Goal: Transaction & Acquisition: Purchase product/service

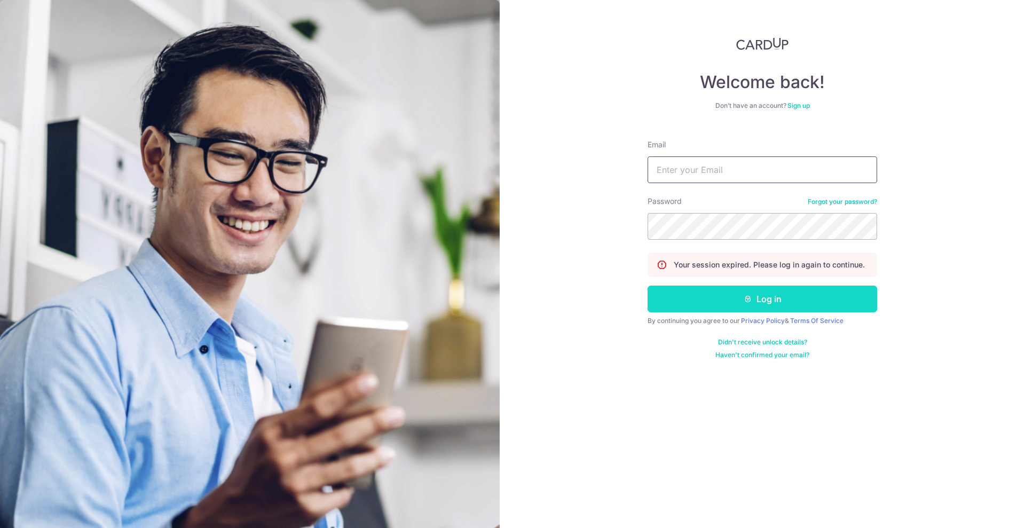
type input "tan.sallyx@gmail.com"
click at [717, 293] on button "Log in" at bounding box center [763, 299] width 230 height 27
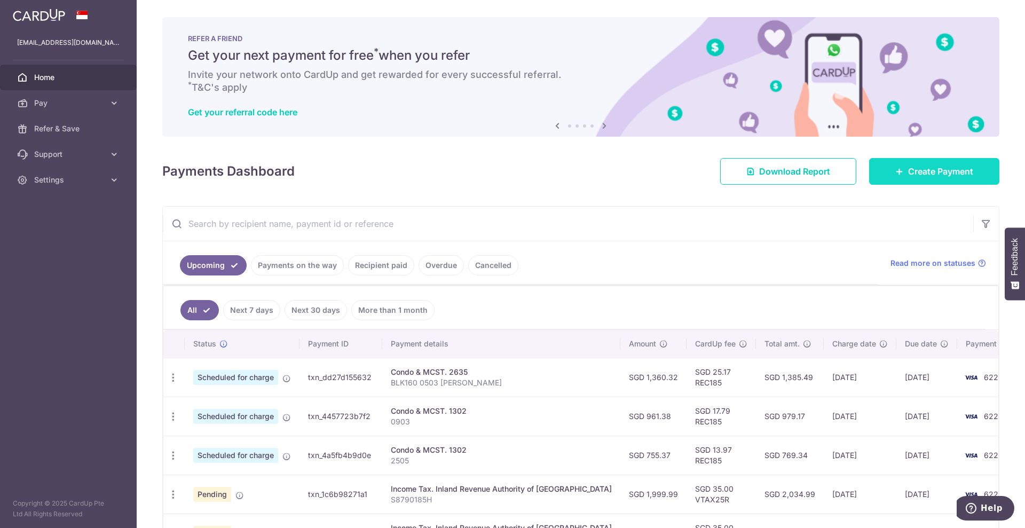
click at [915, 172] on span "Create Payment" at bounding box center [940, 171] width 65 height 13
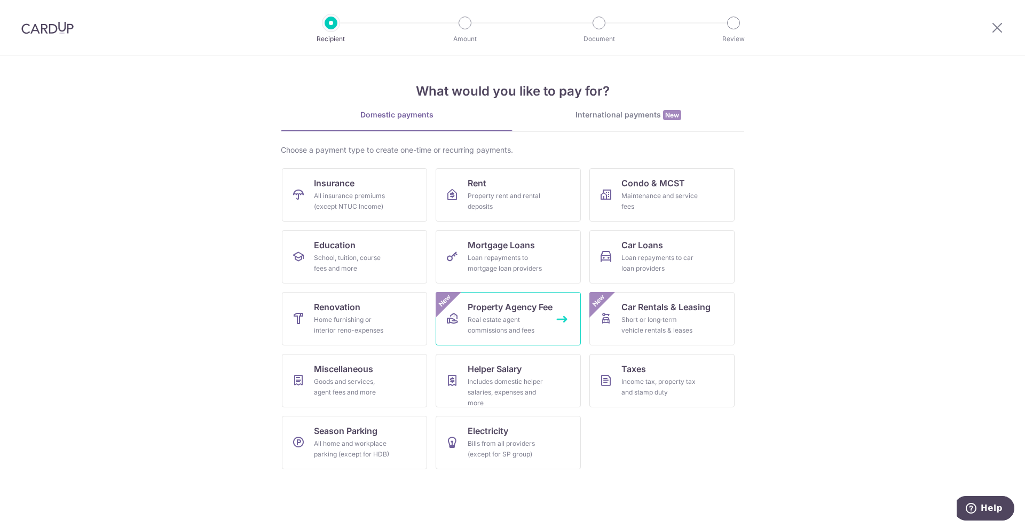
click at [486, 333] on div "Real estate agent commissions and fees" at bounding box center [506, 325] width 77 height 21
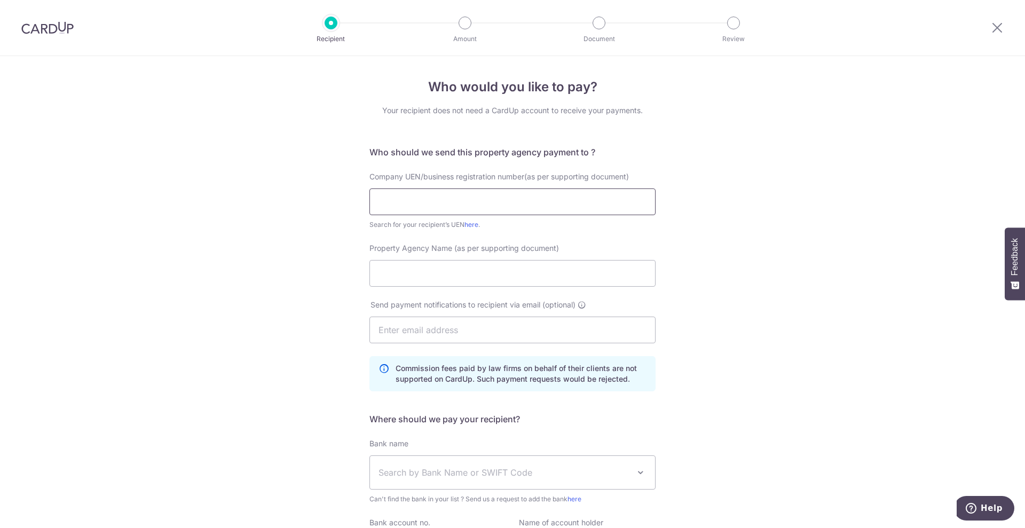
click at [515, 195] on input "text" at bounding box center [513, 201] width 286 height 27
click at [861, 274] on div "Who would you like to pay? Your recipient does not need a CardUp account to rec…" at bounding box center [512, 351] width 1025 height 591
click at [551, 191] on input "text" at bounding box center [513, 201] width 286 height 27
click at [551, 192] on input "text" at bounding box center [513, 201] width 286 height 27
click at [467, 221] on link "here" at bounding box center [472, 225] width 14 height 8
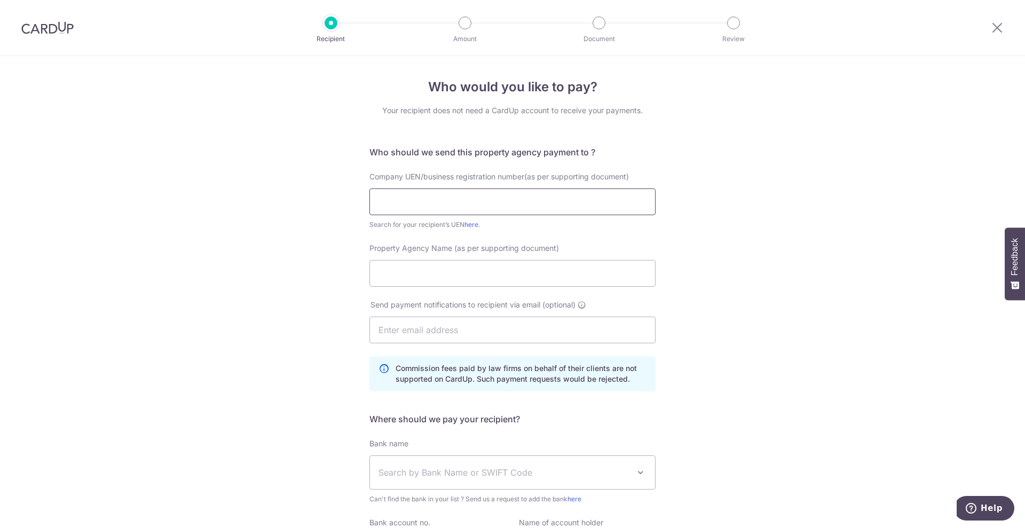
click at [531, 204] on input "text" at bounding box center [513, 201] width 286 height 27
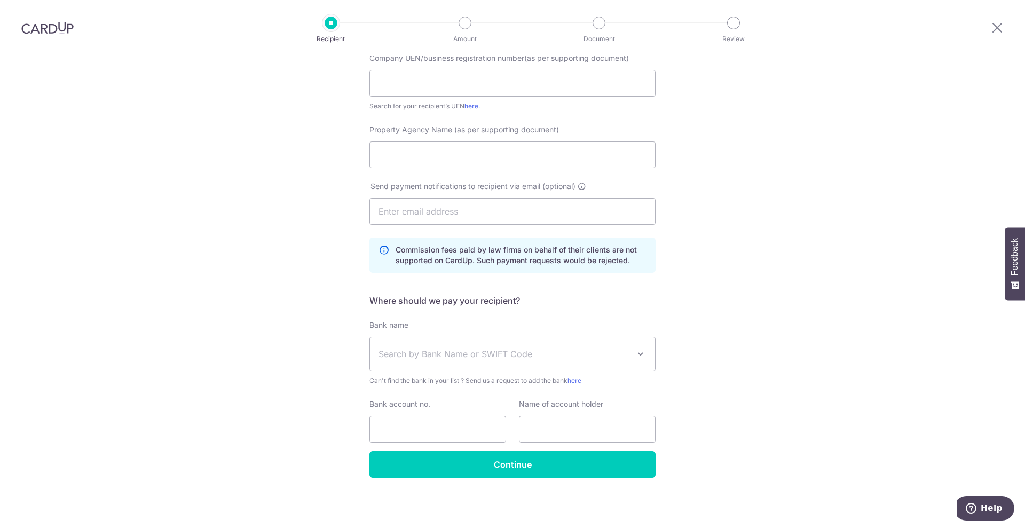
click at [509, 342] on span "Search by Bank Name or SWIFT Code" at bounding box center [512, 353] width 285 height 33
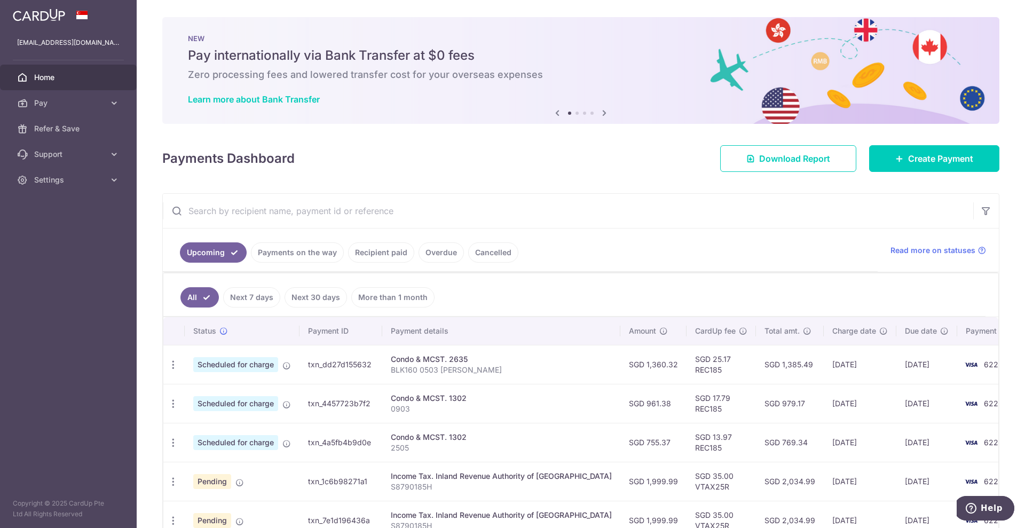
click at [337, 256] on link "Payments on the way" at bounding box center [297, 252] width 93 height 20
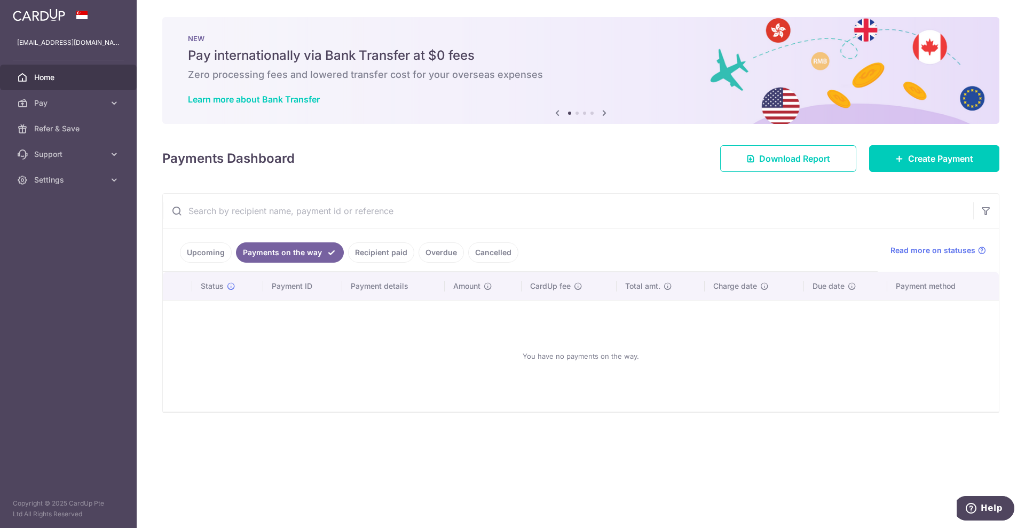
click at [388, 254] on link "Recipient paid" at bounding box center [381, 252] width 66 height 20
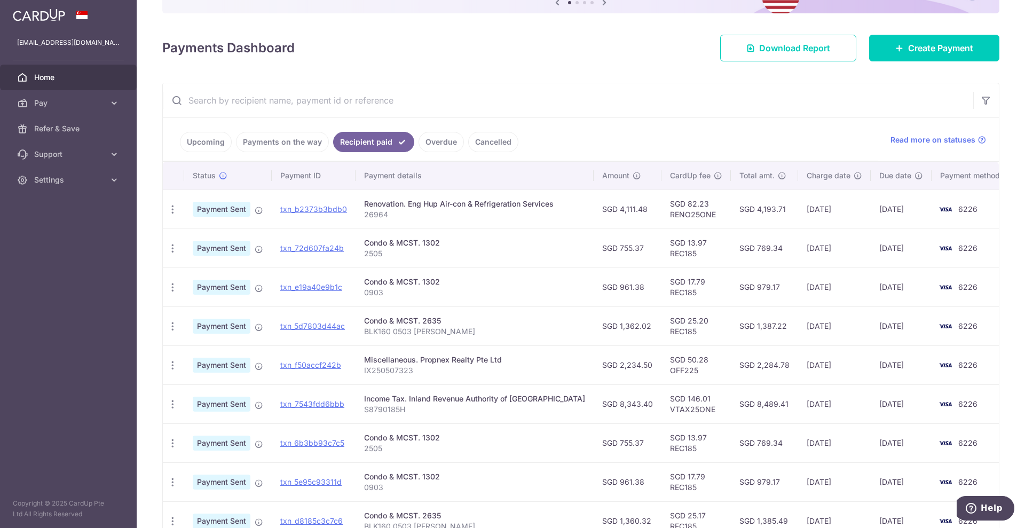
scroll to position [133, 0]
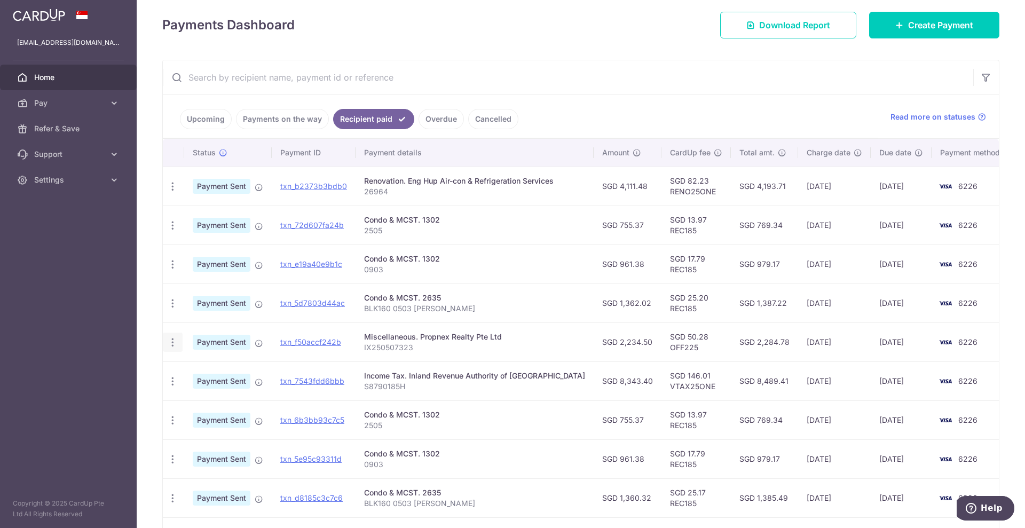
click at [171, 345] on icon "button" at bounding box center [172, 342] width 11 height 11
click at [384, 323] on td "Miscellaneous. Propnex Realty Pte Ltd IX250507323" at bounding box center [475, 342] width 238 height 39
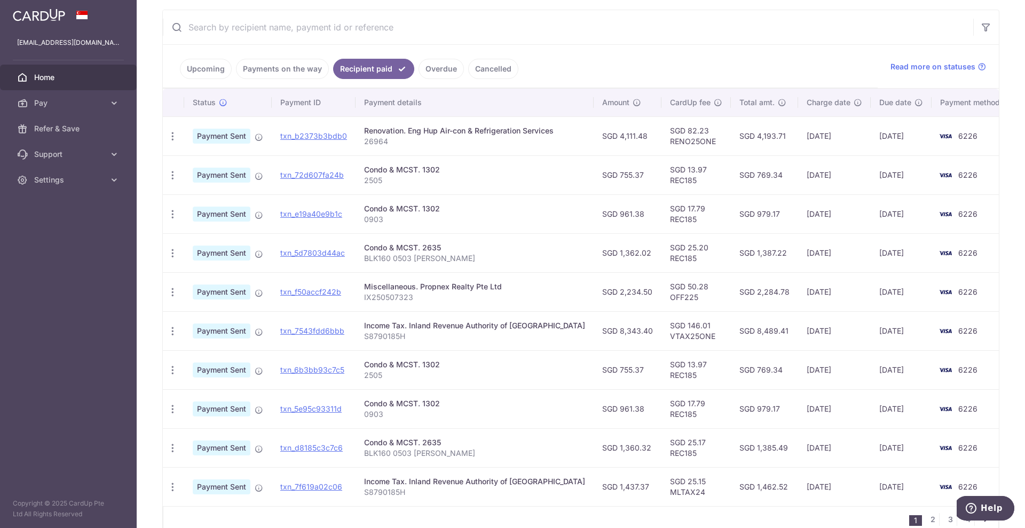
scroll to position [239, 0]
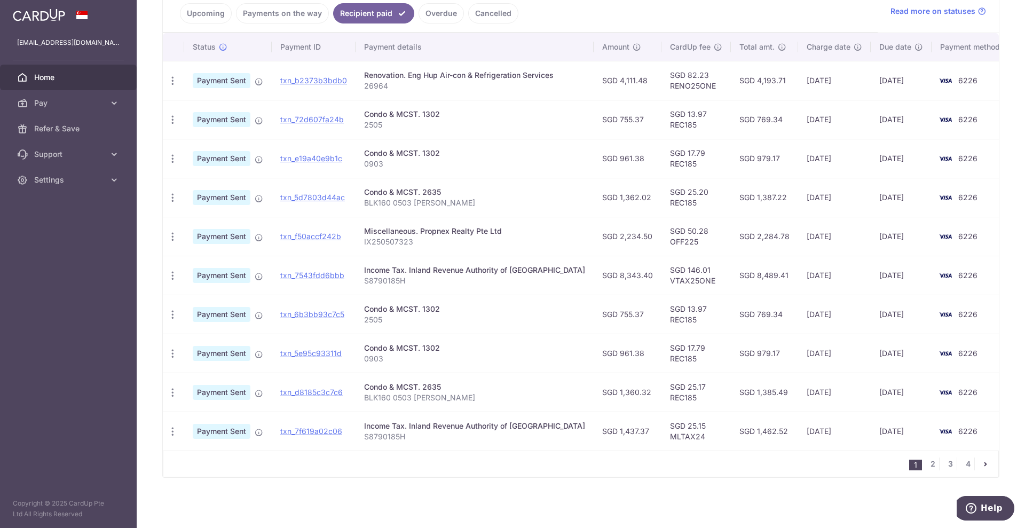
click at [981, 463] on icon "pager" at bounding box center [985, 464] width 9 height 9
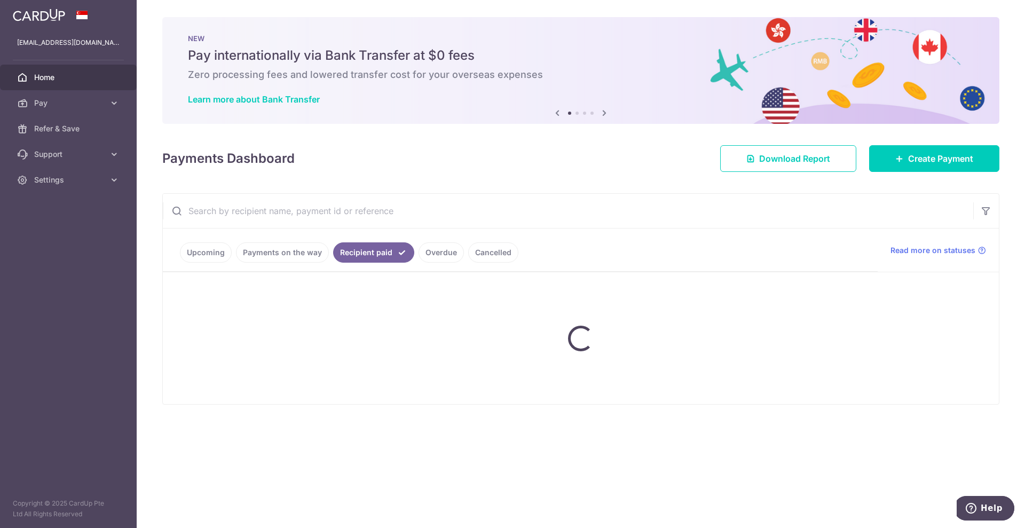
scroll to position [0, 0]
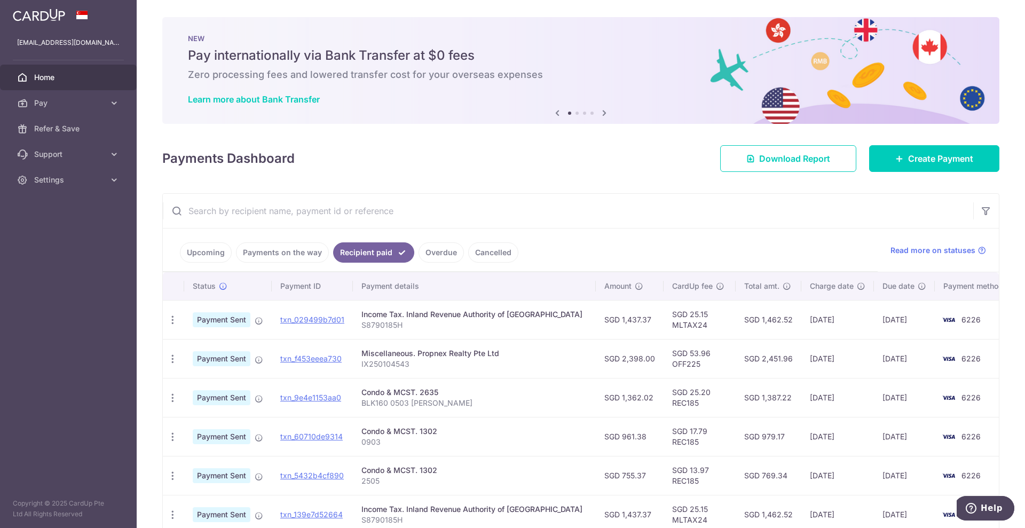
click at [437, 367] on p "IX250104543" at bounding box center [474, 364] width 226 height 11
click at [374, 370] on td "Miscellaneous. Propnex Realty Pte Ltd IX250104543" at bounding box center [474, 358] width 243 height 39
drag, startPoint x: 225, startPoint y: 361, endPoint x: 274, endPoint y: 358, distance: 49.8
click at [225, 361] on span "Payment Sent" at bounding box center [222, 358] width 58 height 15
click at [312, 357] on link "txn_f453eeea730" at bounding box center [310, 358] width 61 height 9
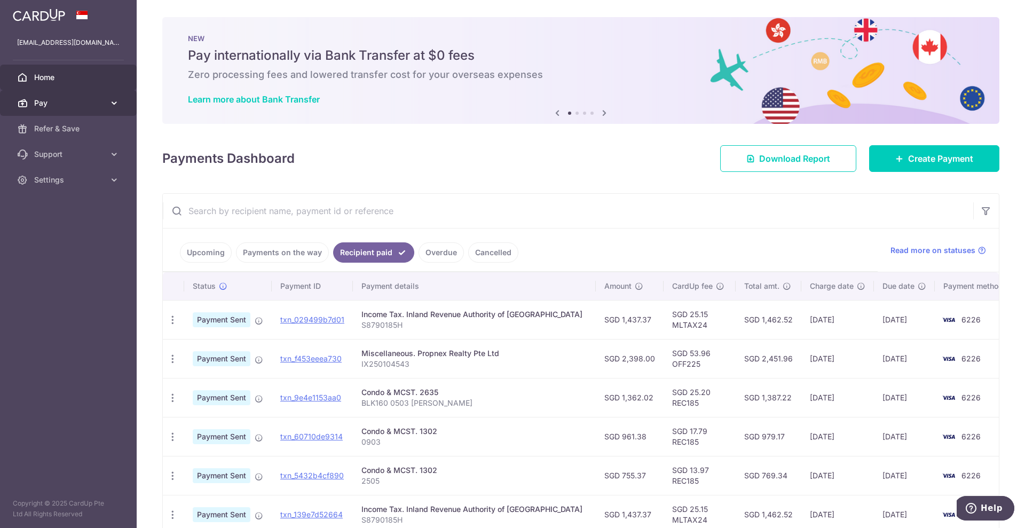
click at [67, 105] on span "Pay" at bounding box center [69, 103] width 70 height 11
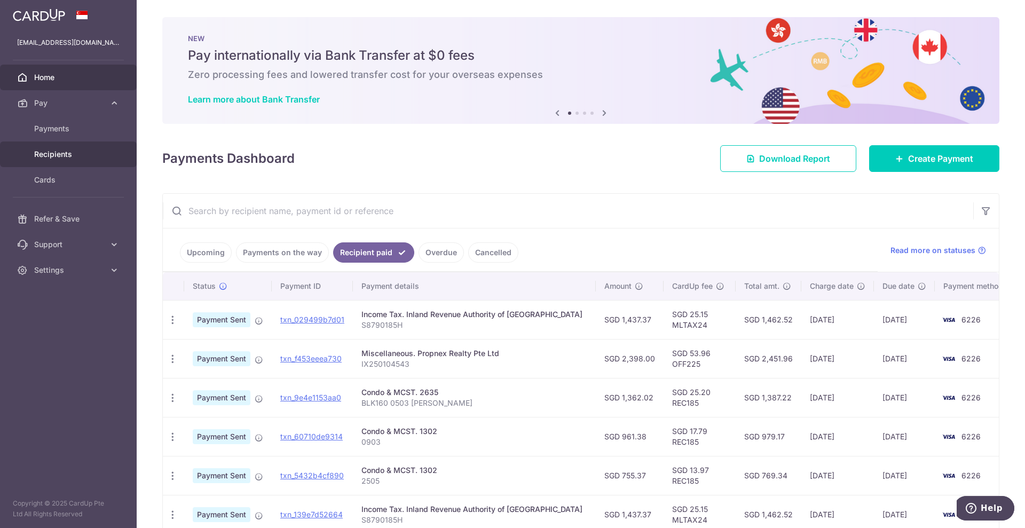
click at [66, 154] on span "Recipients" at bounding box center [69, 154] width 70 height 11
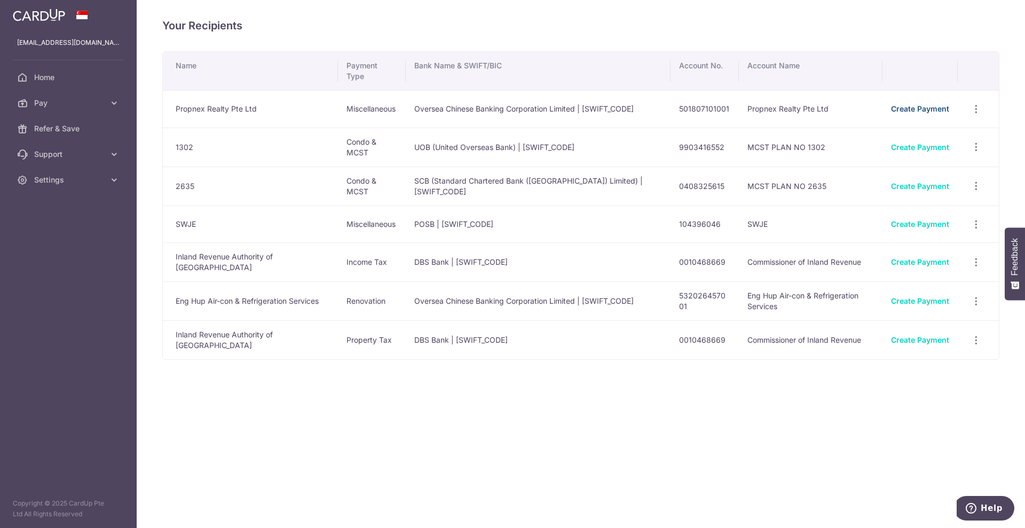
click at [936, 104] on link "Create Payment" at bounding box center [920, 108] width 58 height 9
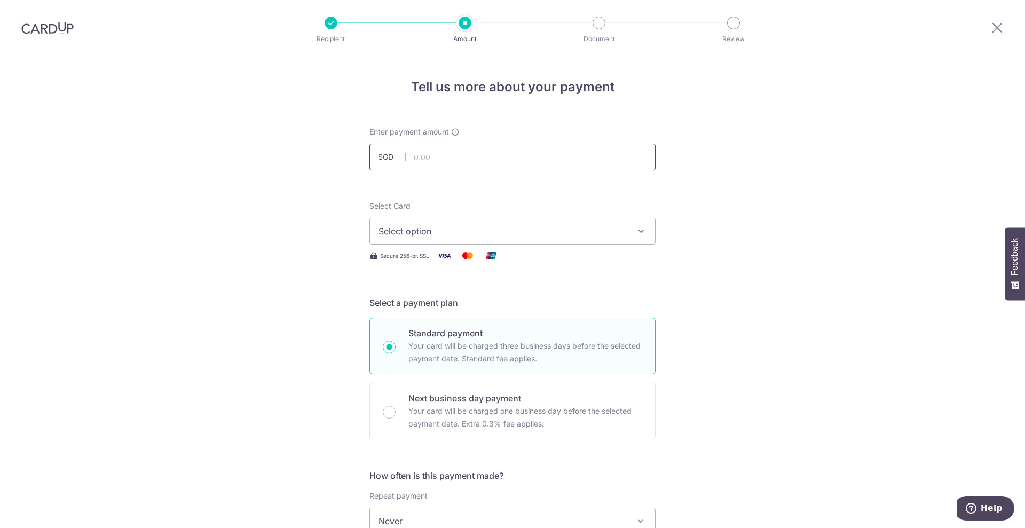
click at [521, 146] on input "text" at bounding box center [513, 157] width 286 height 27
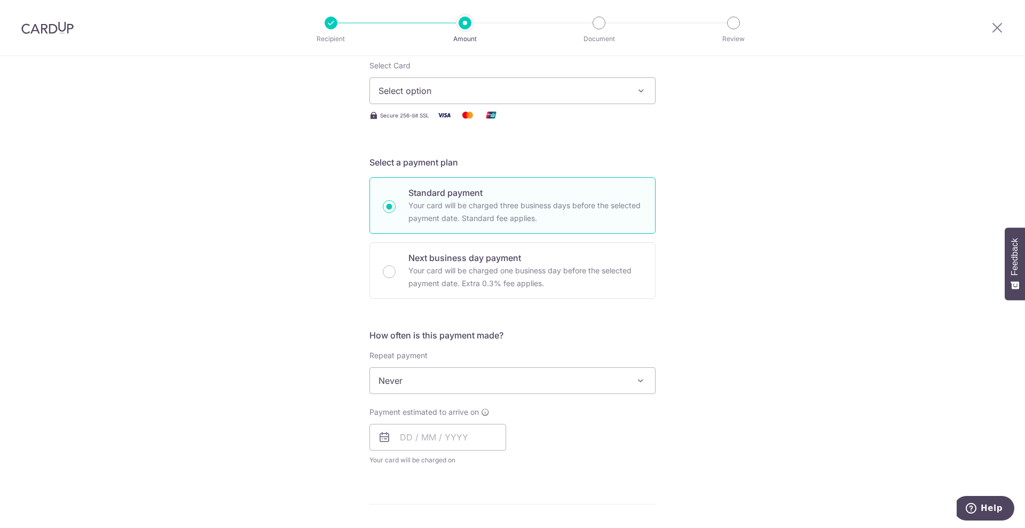
scroll to position [27, 0]
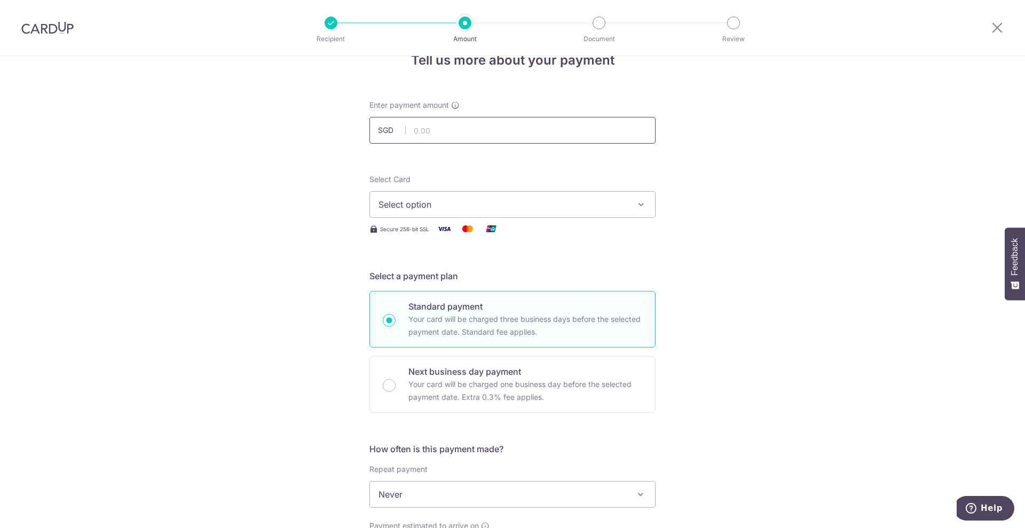
click at [481, 132] on input "text" at bounding box center [513, 130] width 286 height 27
type input "6,867.00"
click at [561, 213] on button "Select option" at bounding box center [513, 204] width 286 height 27
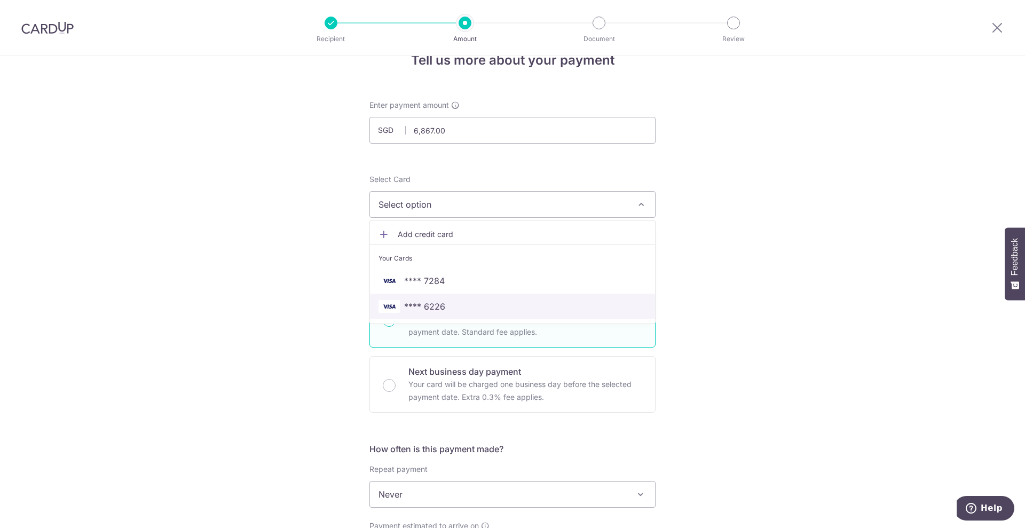
click at [520, 304] on span "**** 6226" at bounding box center [513, 306] width 268 height 13
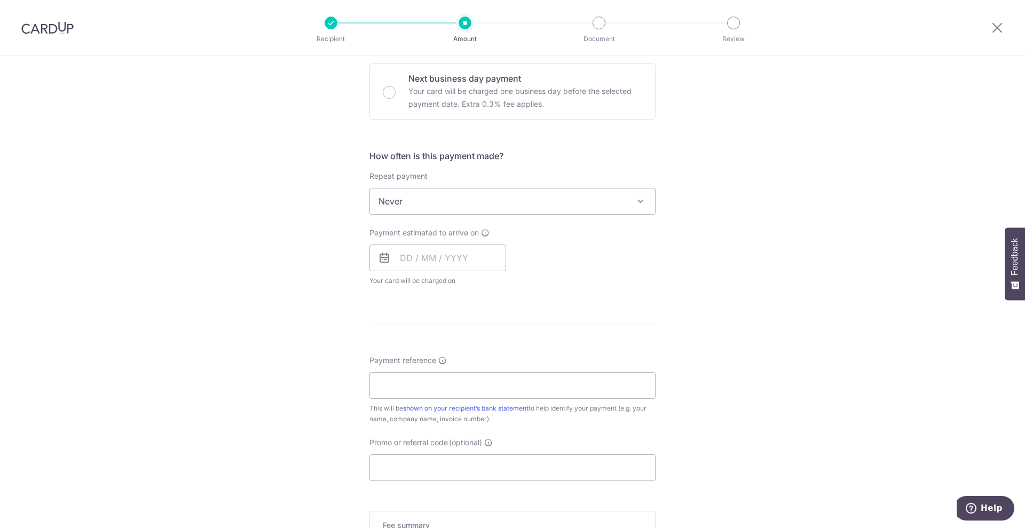
scroll to position [427, 0]
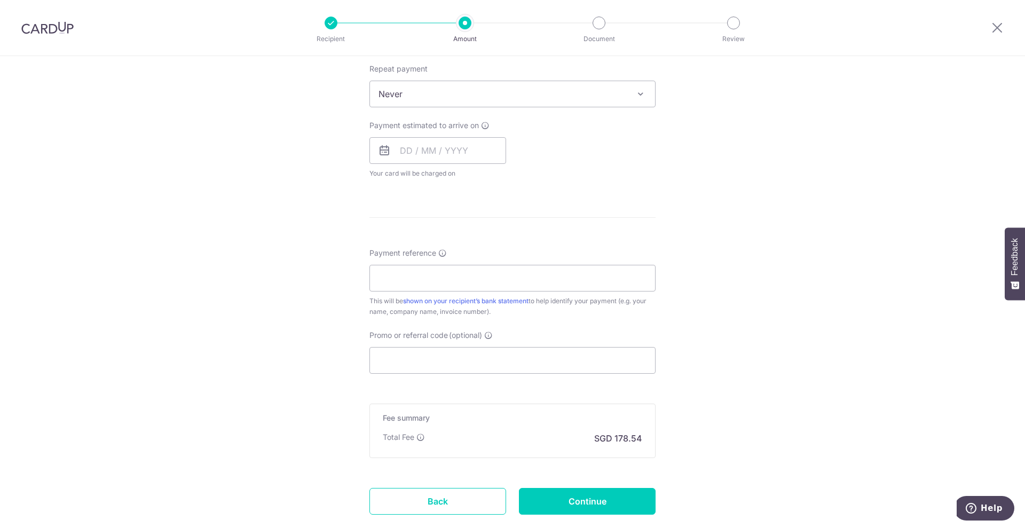
click at [528, 89] on span "Never" at bounding box center [512, 94] width 285 height 26
click at [442, 160] on input "text" at bounding box center [438, 150] width 137 height 27
click at [449, 253] on link "8" at bounding box center [455, 247] width 17 height 17
type input "[DATE]"
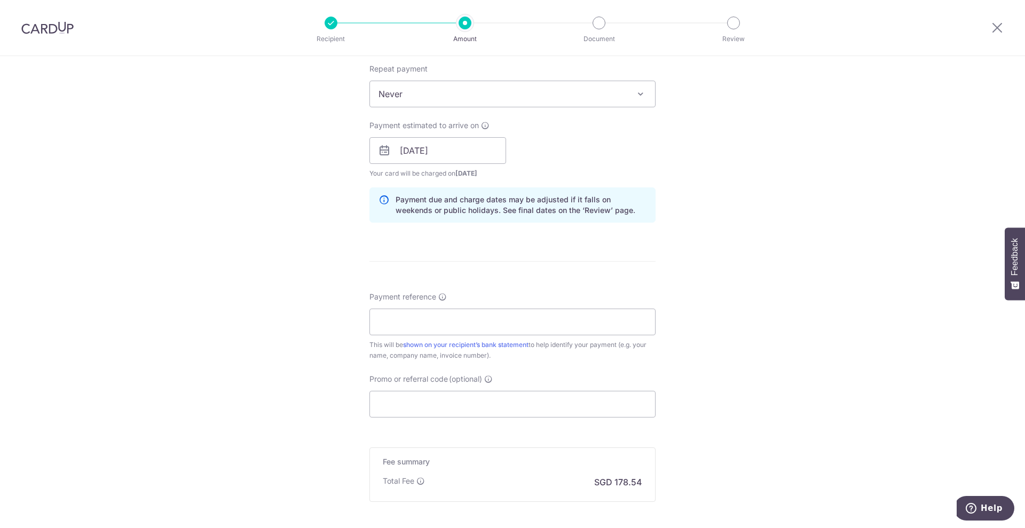
click at [698, 273] on div "Tell us more about your payment Enter payment amount SGD 6,867.00 6867.00 Selec…" at bounding box center [512, 134] width 1025 height 1010
drag, startPoint x: 416, startPoint y: 336, endPoint x: 421, endPoint y: 332, distance: 6.4
click at [420, 334] on div "Payment reference This will be shown on your recipient’s bank statement to help…" at bounding box center [513, 326] width 286 height 69
click at [439, 320] on input "Payment reference" at bounding box center [513, 322] width 286 height 27
type input "IX250908503"
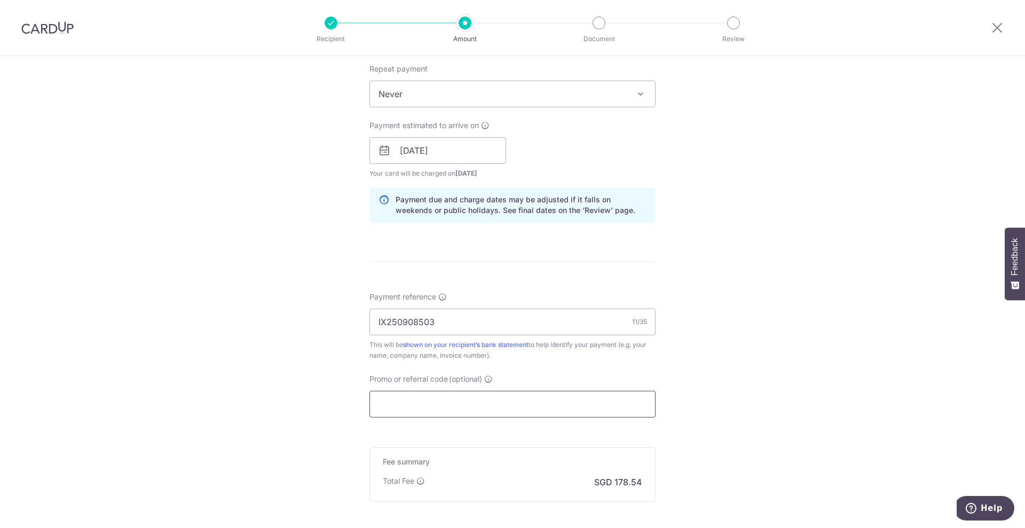
click at [454, 407] on input "Promo or referral code (optional)" at bounding box center [513, 404] width 286 height 27
paste input "MILELION"
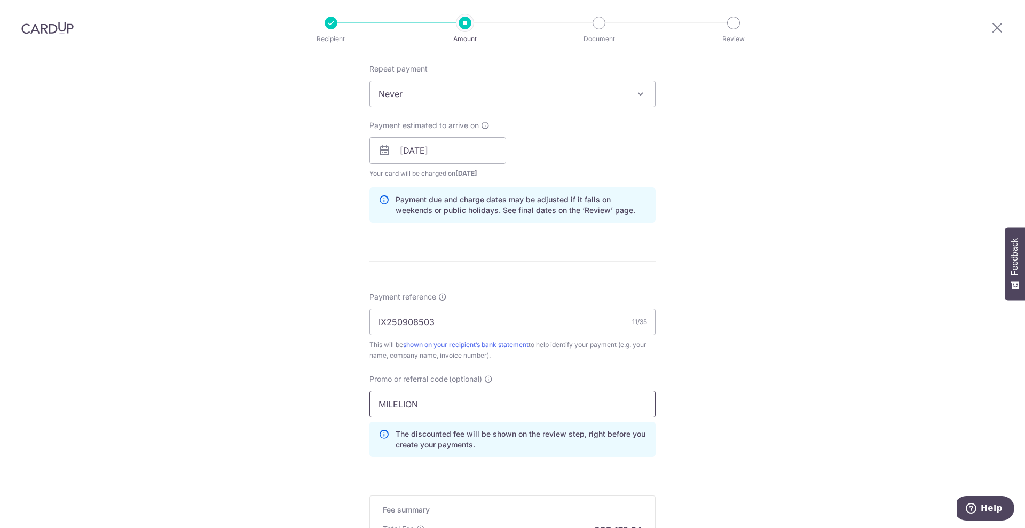
type input "MILELION"
click at [832, 348] on div "Tell us more about your payment Enter payment amount SGD 6,867.00 6867.00 Selec…" at bounding box center [512, 158] width 1025 height 1058
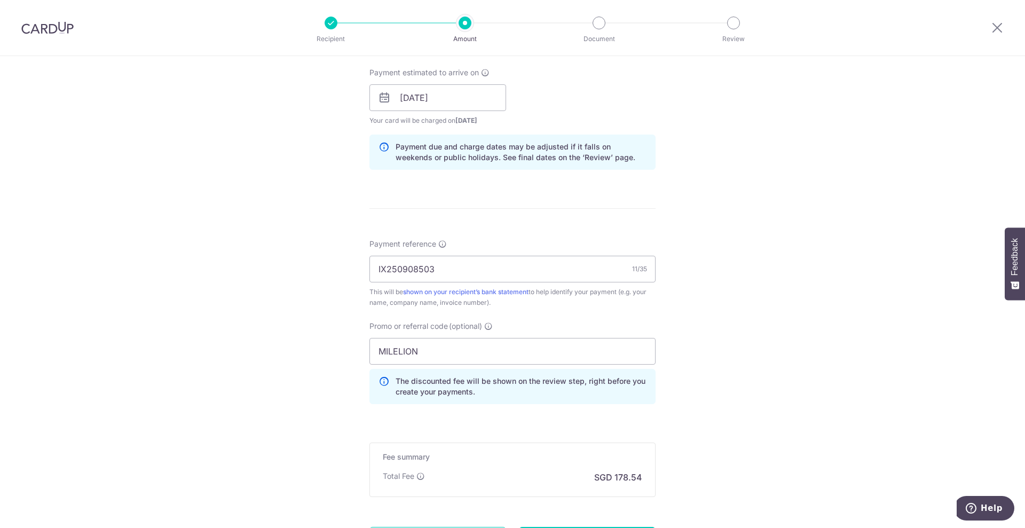
scroll to position [586, 0]
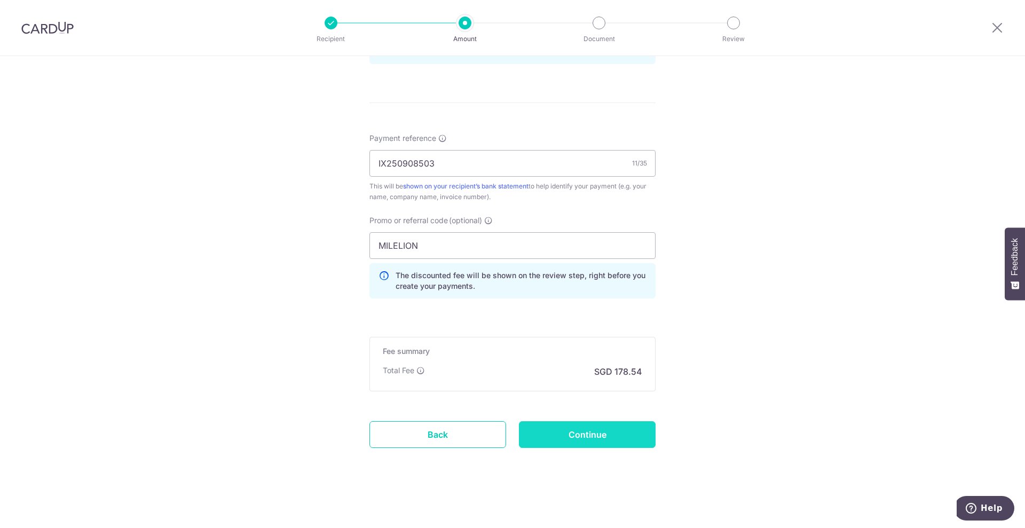
click at [580, 435] on input "Continue" at bounding box center [587, 434] width 137 height 27
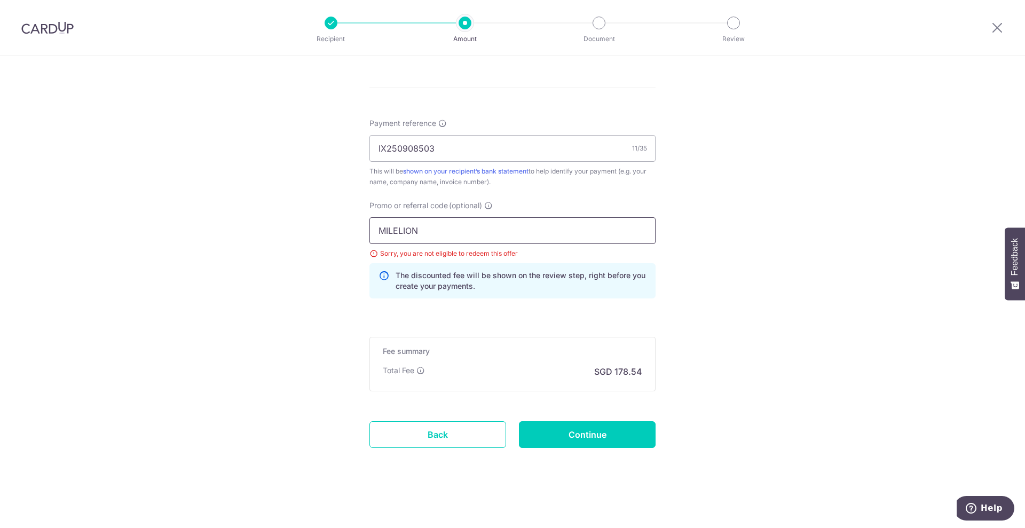
click at [465, 231] on input "MILELION" at bounding box center [513, 230] width 286 height 27
paste input "VISAFREE"
type input "VISAFREE"
click at [560, 426] on input "Continue" at bounding box center [587, 434] width 137 height 27
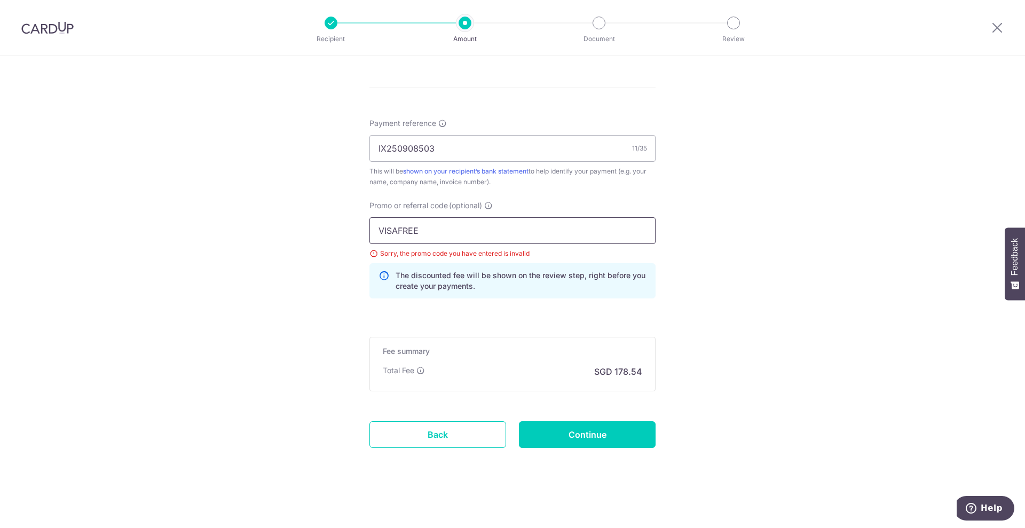
click at [423, 229] on input "VISAFREE" at bounding box center [513, 230] width 286 height 27
paste input "3HOME25R"
type input "3HOME25R"
click at [630, 447] on input "Continue" at bounding box center [587, 434] width 137 height 27
click at [514, 236] on input "3HOME25R" at bounding box center [513, 230] width 286 height 27
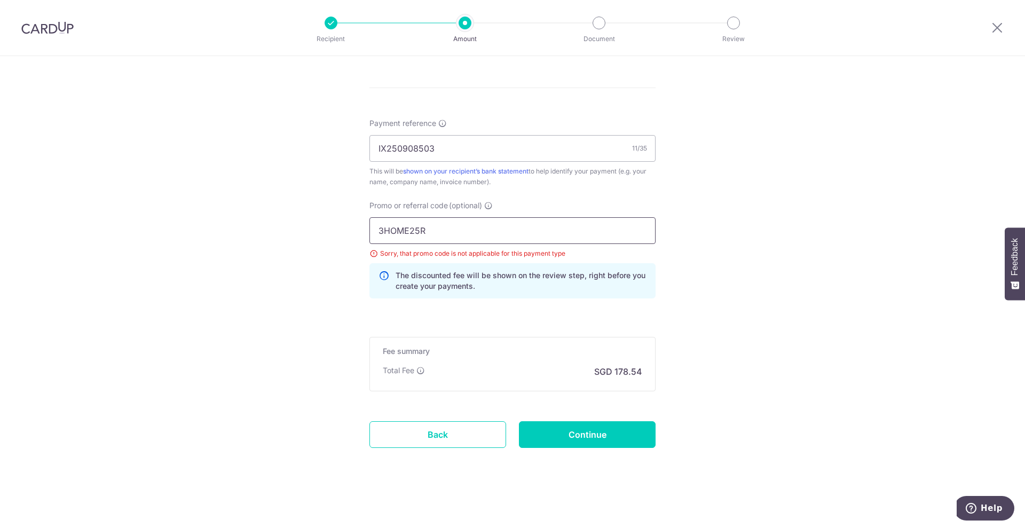
paste input "OFF225"
type input "OFF225"
click at [617, 436] on input "Continue" at bounding box center [587, 434] width 137 height 27
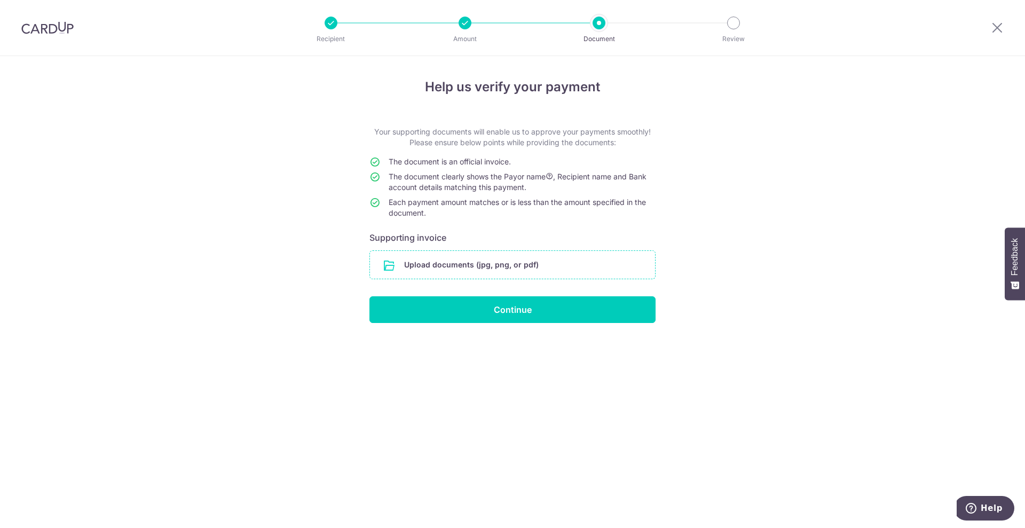
click at [514, 267] on input "file" at bounding box center [512, 265] width 285 height 28
click at [472, 260] on input "file" at bounding box center [512, 265] width 285 height 28
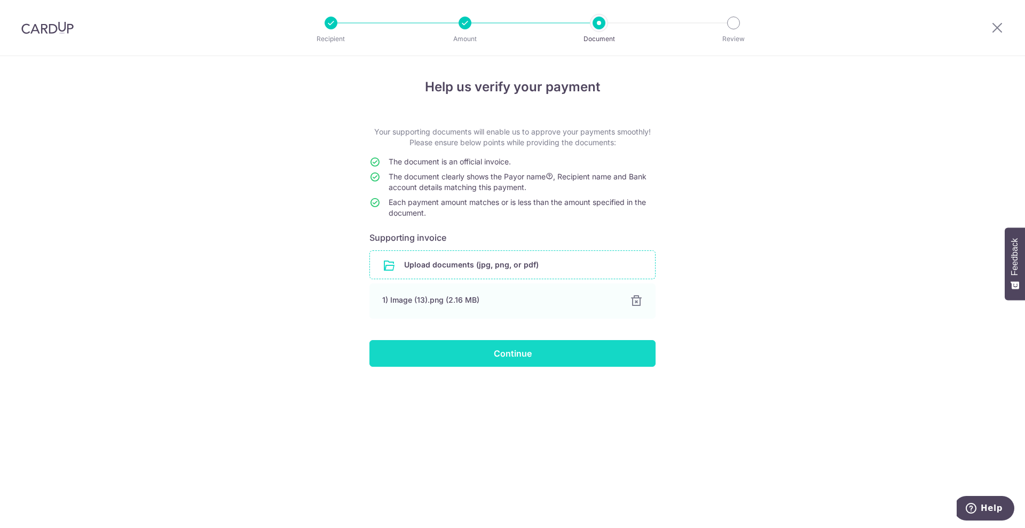
click at [561, 346] on input "Continue" at bounding box center [513, 353] width 286 height 27
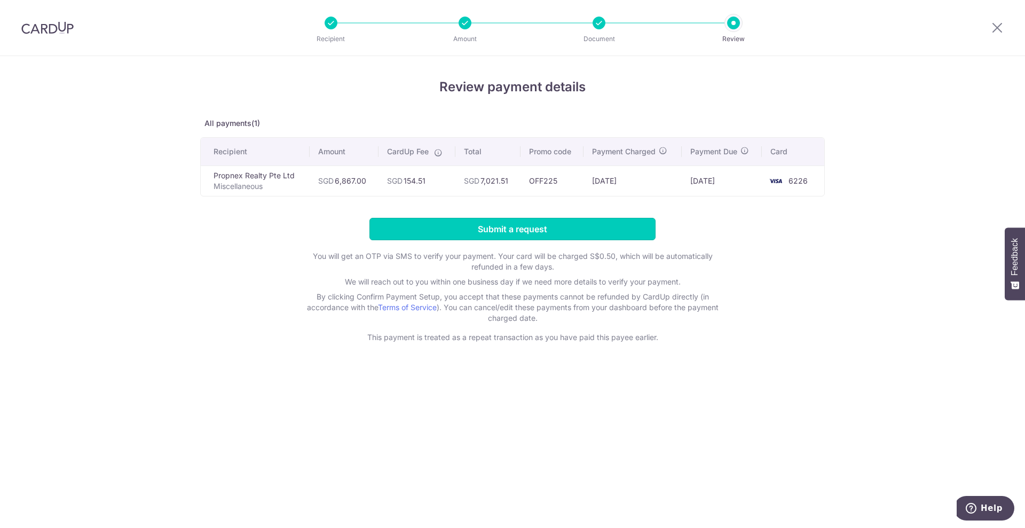
click at [584, 227] on input "Submit a request" at bounding box center [513, 229] width 286 height 22
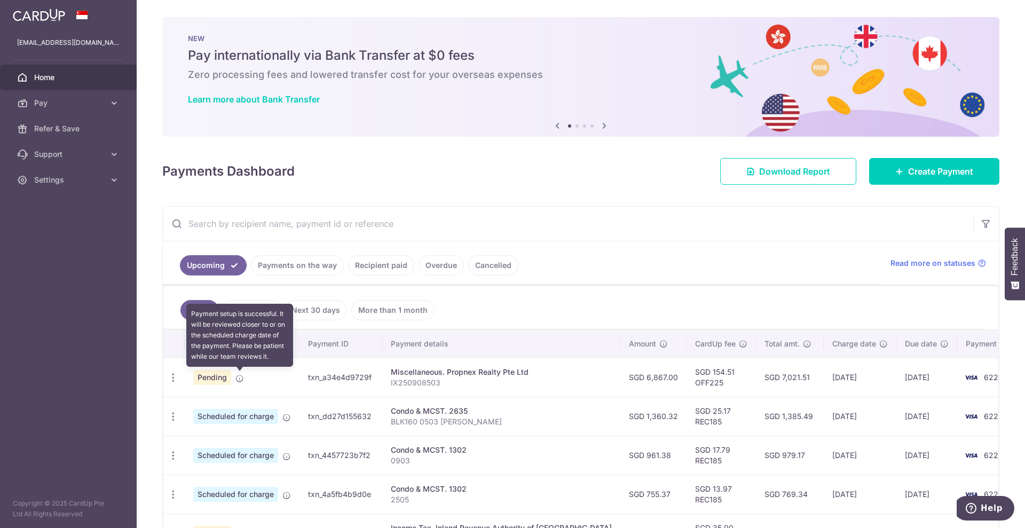
click at [238, 376] on icon at bounding box center [239, 378] width 9 height 9
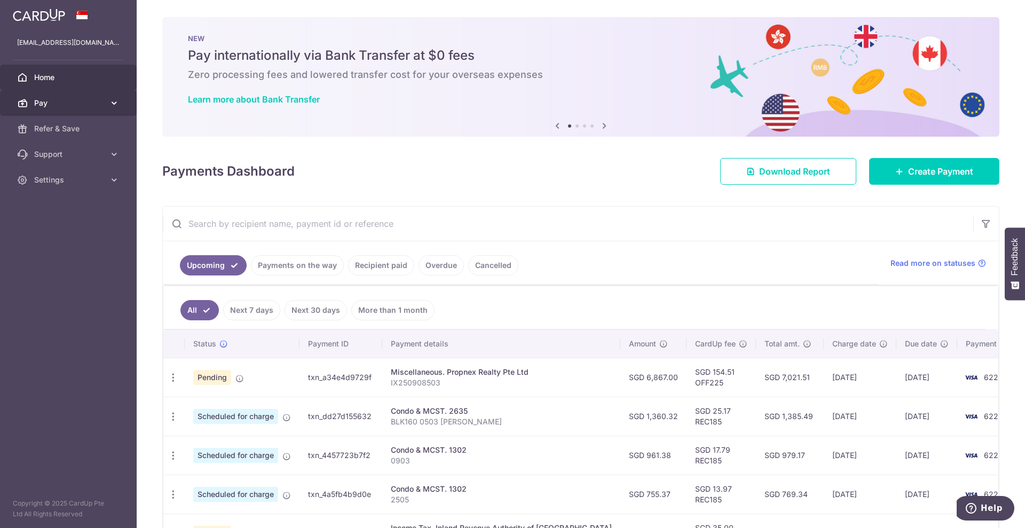
click at [93, 98] on span "Pay" at bounding box center [69, 103] width 70 height 11
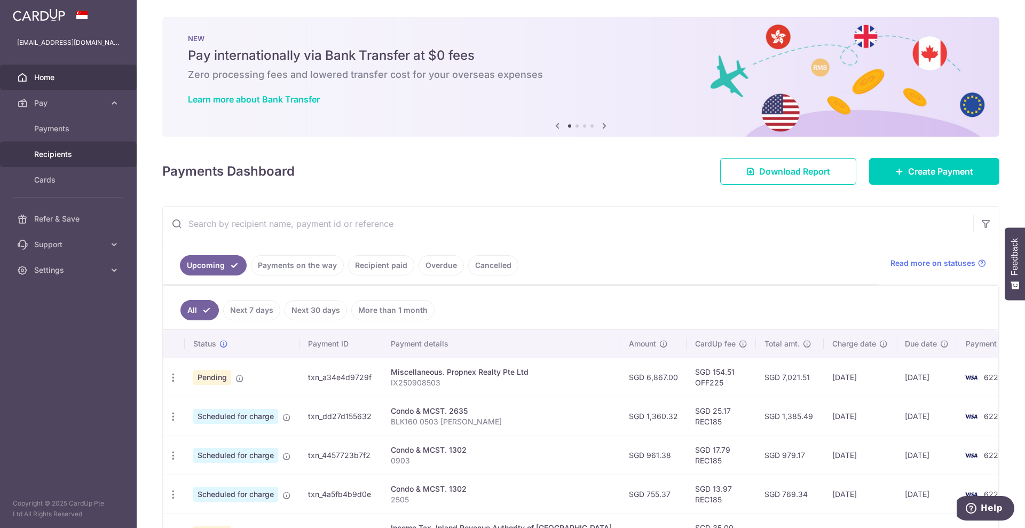
click at [82, 161] on link "Recipients" at bounding box center [68, 155] width 137 height 26
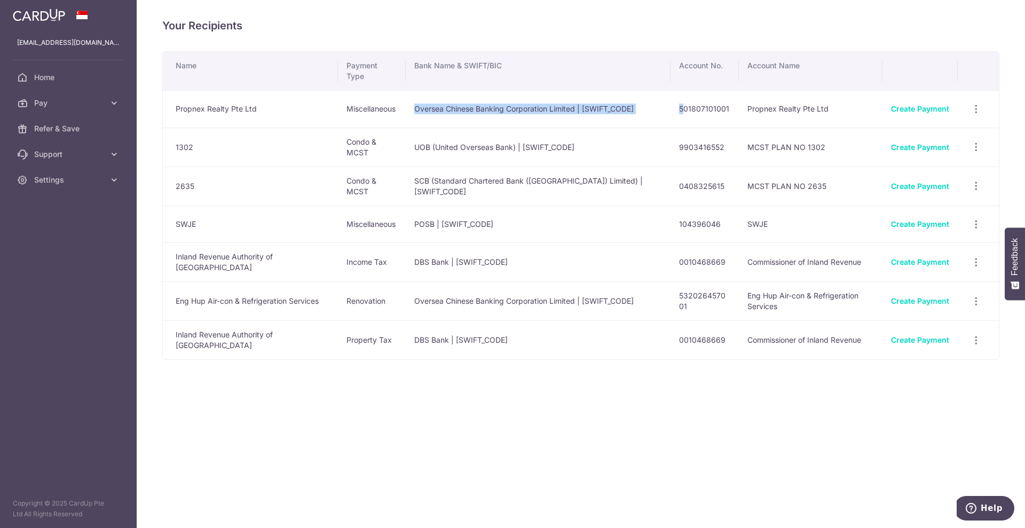
drag, startPoint x: 395, startPoint y: 97, endPoint x: 659, endPoint y: 96, distance: 264.3
click at [665, 94] on tr "Propnex Realty Pte Ltd Miscellaneous Oversea Chinese Banking Corporation Limite…" at bounding box center [581, 108] width 836 height 37
click at [648, 100] on td "Oversea Chinese Banking Corporation Limited | [SWIFT_CODE]" at bounding box center [538, 108] width 265 height 37
